Goal: Find specific page/section: Find specific page/section

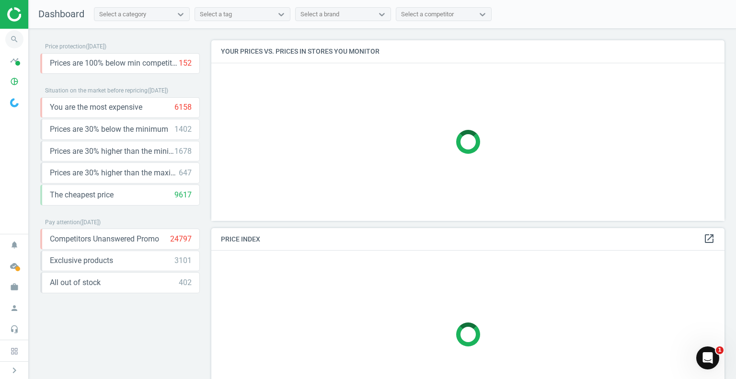
click at [14, 42] on icon "search" at bounding box center [14, 39] width 18 height 18
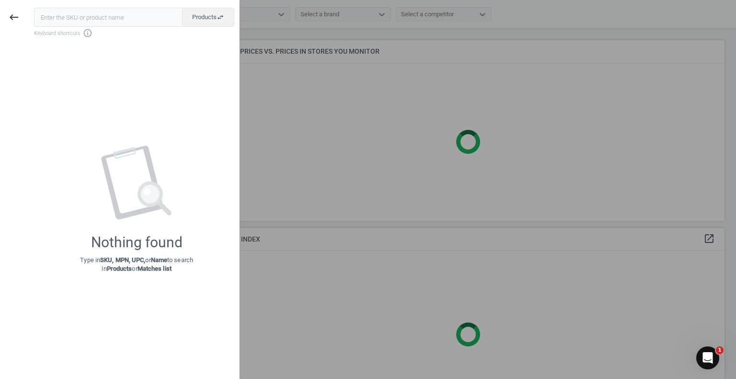
drag, startPoint x: 75, startPoint y: 23, endPoint x: 67, endPoint y: 3, distance: 21.7
click at [75, 23] on input "text" at bounding box center [108, 17] width 149 height 19
type input "90015404-0023990"
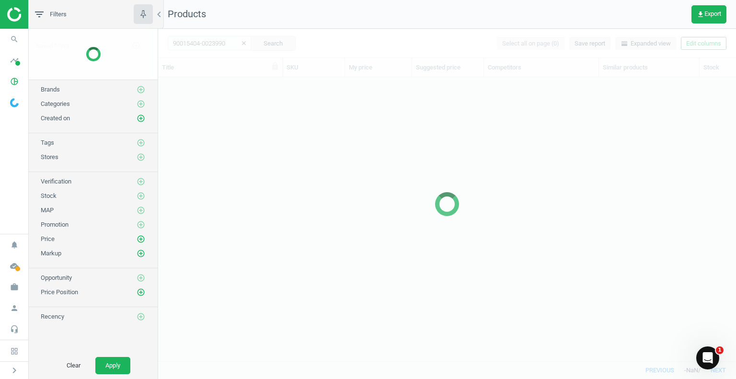
scroll to position [270, 570]
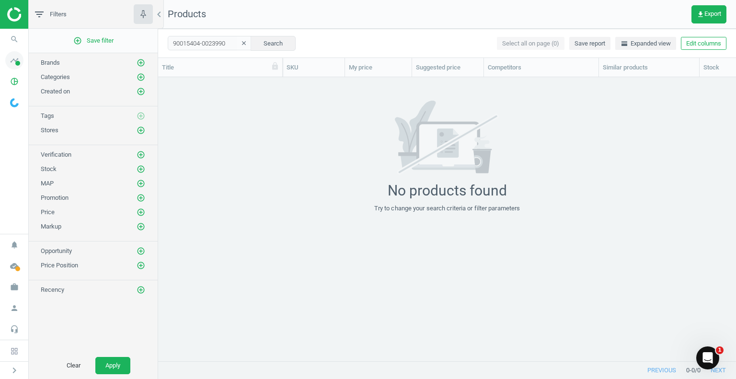
click at [11, 61] on icon "timeline" at bounding box center [14, 60] width 18 height 18
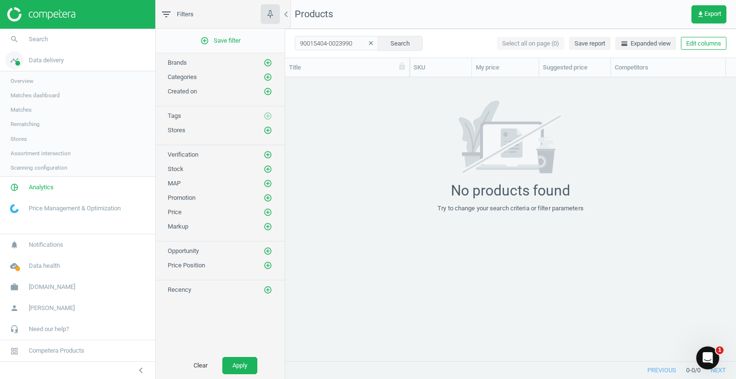
scroll to position [270, 444]
click at [57, 288] on link "work Flaconi.at" at bounding box center [77, 286] width 155 height 21
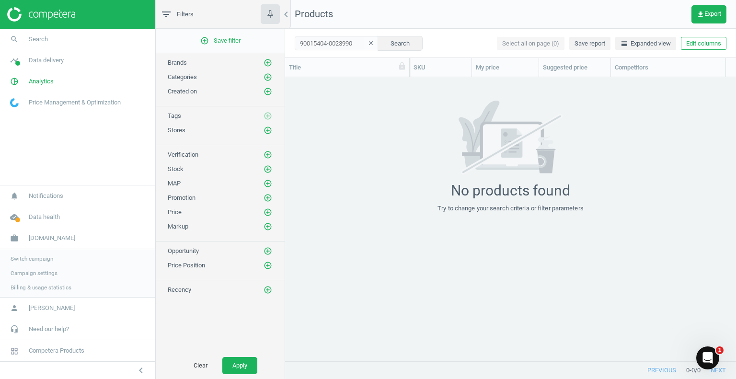
click at [44, 261] on span "Switch campaign" at bounding box center [32, 259] width 43 height 8
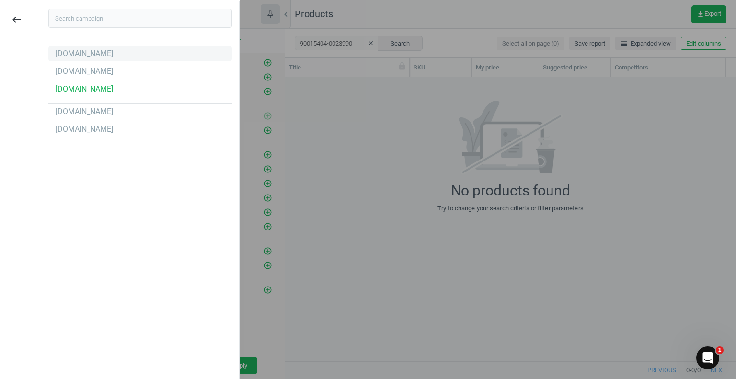
click at [74, 57] on div "[DOMAIN_NAME]" at bounding box center [84, 53] width 57 height 11
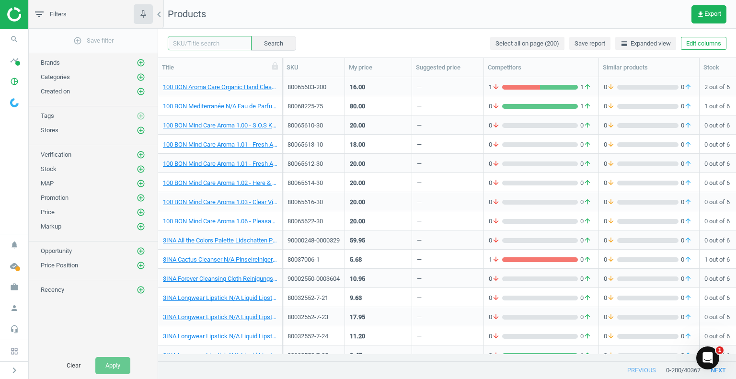
click at [202, 44] on input "text" at bounding box center [210, 43] width 84 height 14
paste input "90015404-0023990"
type input "90015404-0023990"
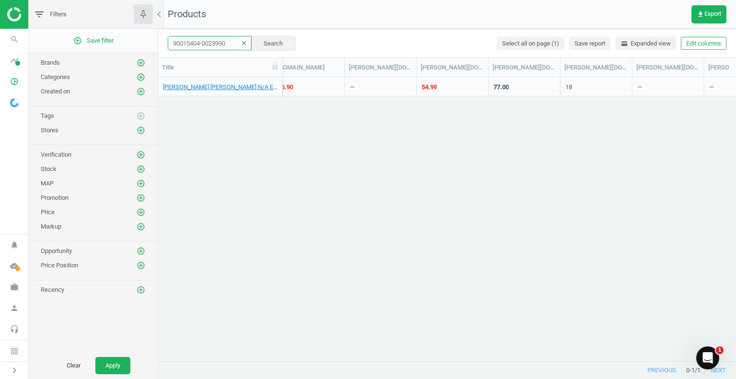
scroll to position [0, 771]
click at [429, 88] on div "54.99" at bounding box center [429, 87] width 15 height 9
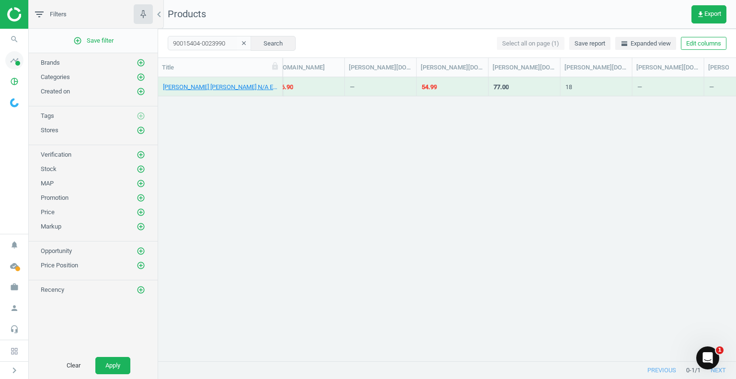
click at [17, 61] on span at bounding box center [17, 63] width 5 height 5
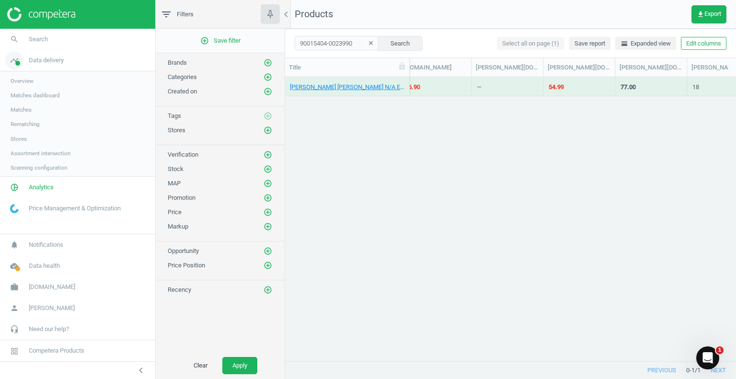
scroll to position [8, 8]
click at [23, 80] on span "Overview" at bounding box center [22, 81] width 23 height 8
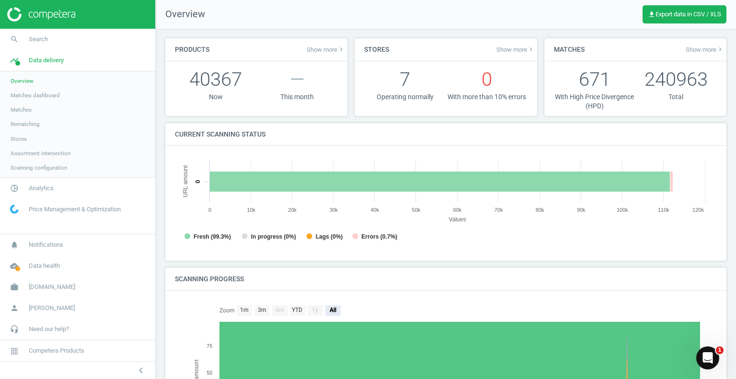
click at [24, 95] on span "Matches dashboard" at bounding box center [35, 96] width 49 height 8
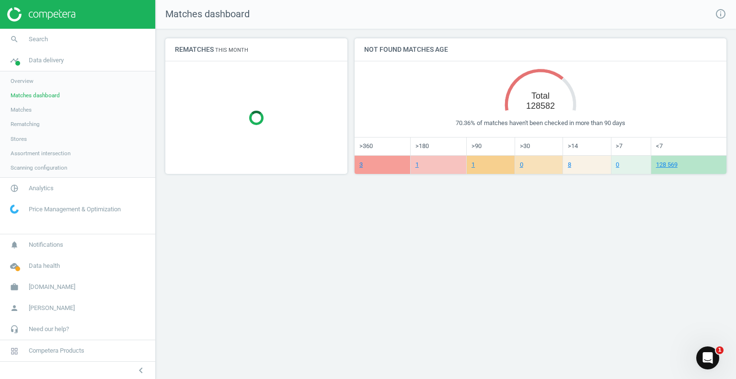
click at [22, 111] on span "Matches" at bounding box center [21, 110] width 21 height 8
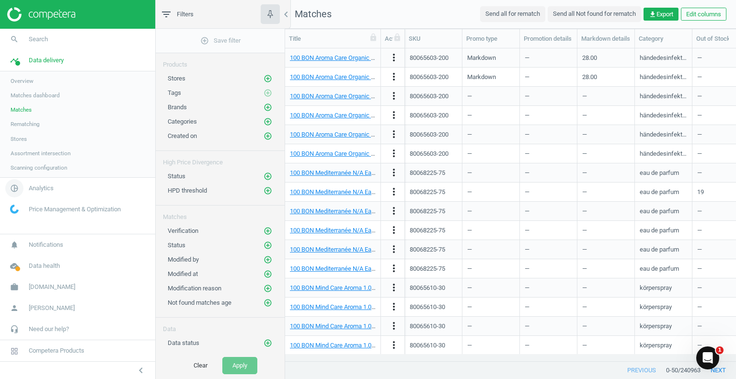
click at [42, 189] on span "Analytics" at bounding box center [41, 188] width 25 height 9
click at [34, 104] on link "Overview" at bounding box center [77, 102] width 155 height 14
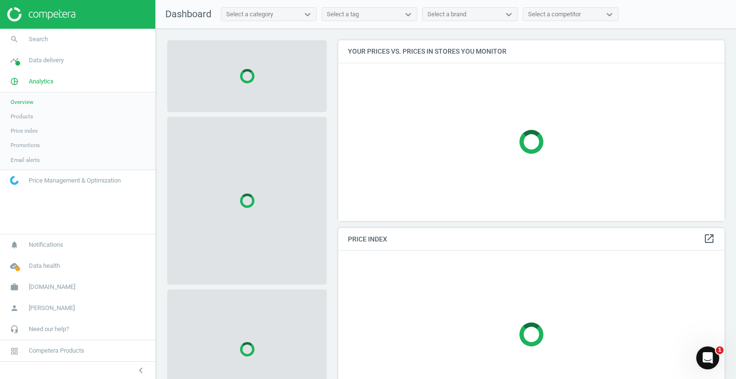
scroll to position [195, 394]
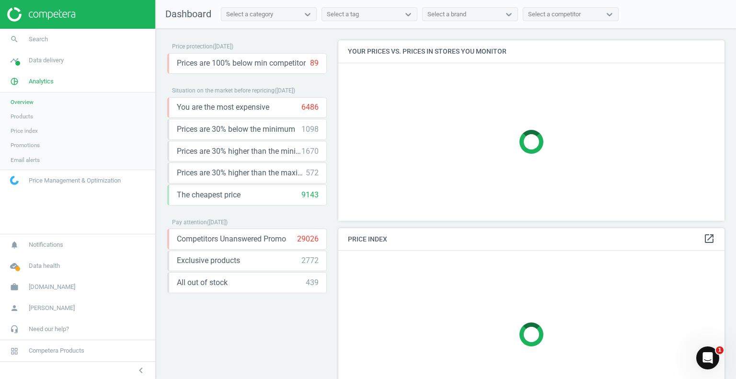
click at [25, 117] on span "Products" at bounding box center [22, 117] width 23 height 8
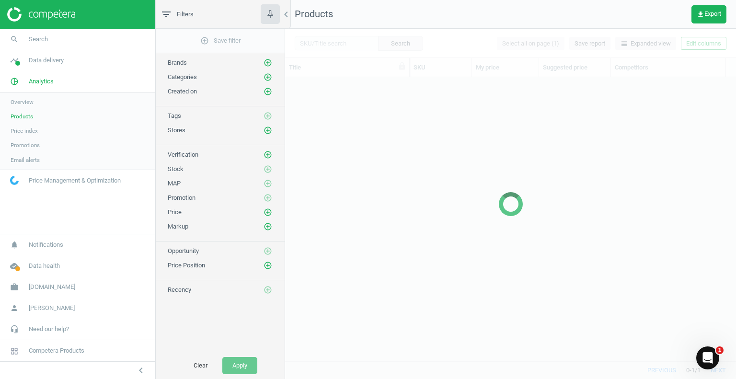
scroll to position [270, 444]
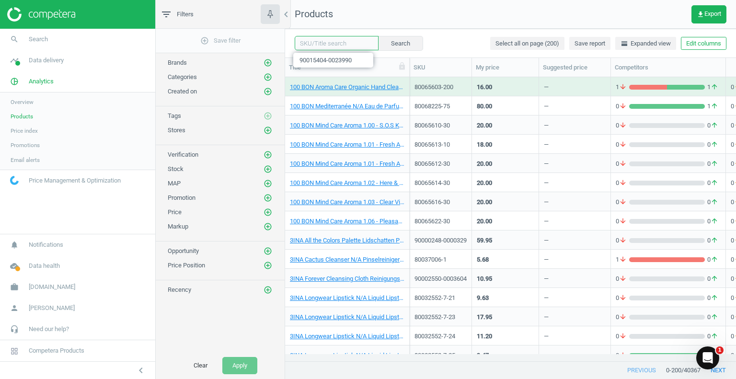
click at [326, 42] on input "text" at bounding box center [337, 43] width 84 height 14
paste input "90015404-0023990"
type input "90015404-0023990"
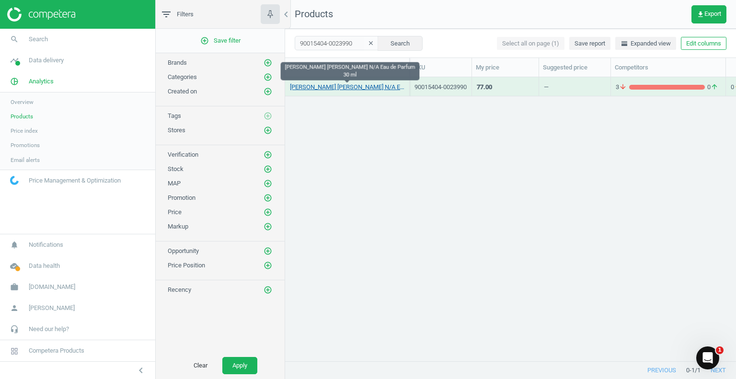
click at [383, 84] on link "[PERSON_NAME] [PERSON_NAME] N/A Eau de Parfum 30 ml" at bounding box center [347, 87] width 115 height 9
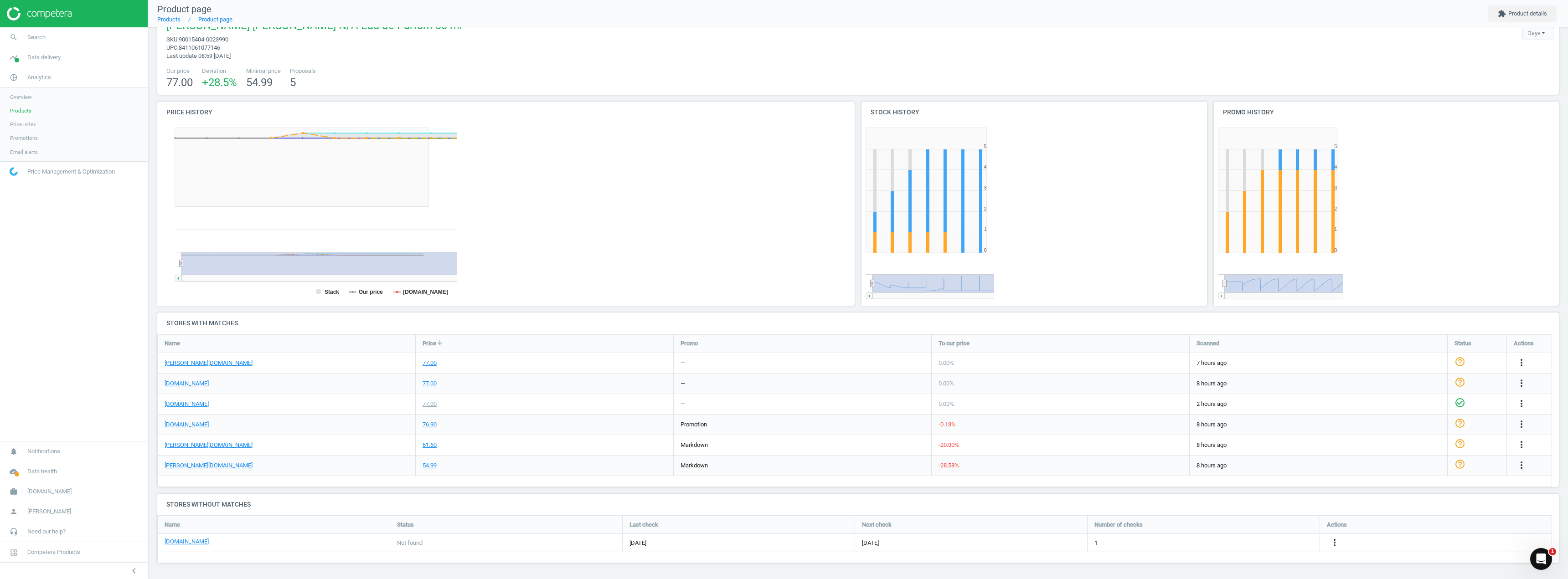
scroll to position [5, 5]
